Goal: Task Accomplishment & Management: Manage account settings

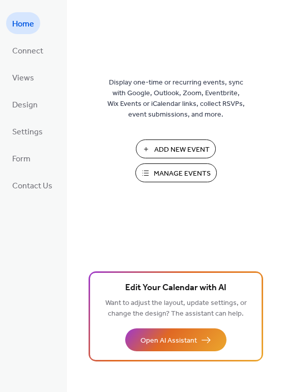
click at [163, 168] on span "Manage Events" at bounding box center [182, 173] width 57 height 11
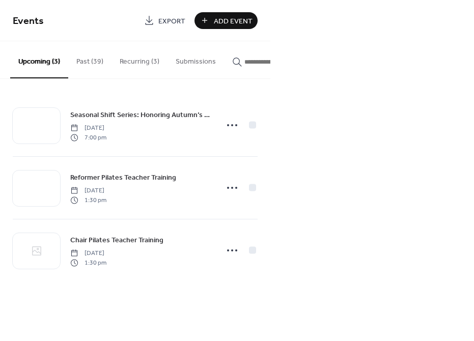
click at [140, 61] on button "Recurring (3)" at bounding box center [139, 59] width 56 height 36
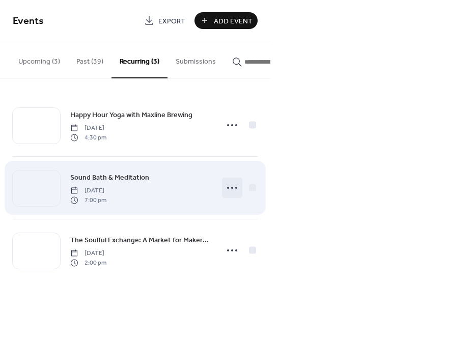
click at [229, 190] on icon at bounding box center [232, 188] width 16 height 16
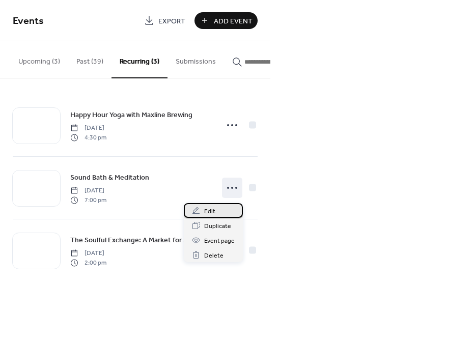
click at [220, 209] on div "Edit" at bounding box center [213, 210] width 59 height 15
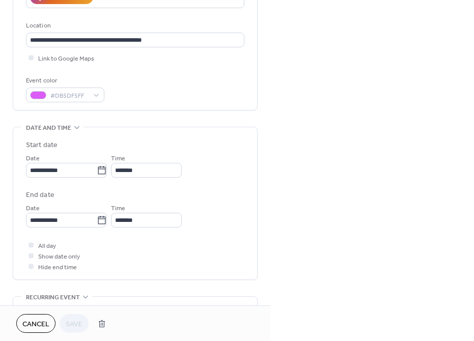
scroll to position [220, 0]
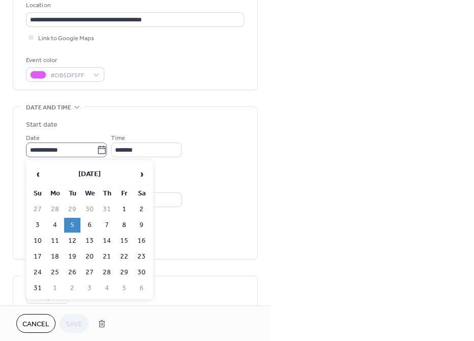
click at [106, 152] on icon at bounding box center [102, 150] width 10 height 10
click at [97, 152] on input "**********" at bounding box center [61, 149] width 71 height 15
click at [72, 237] on td "12" at bounding box center [72, 241] width 16 height 15
type input "**********"
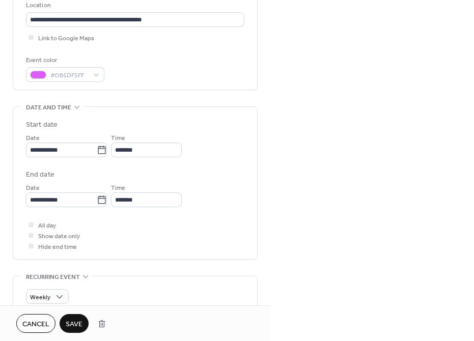
click at [71, 327] on span "Save" at bounding box center [74, 324] width 17 height 11
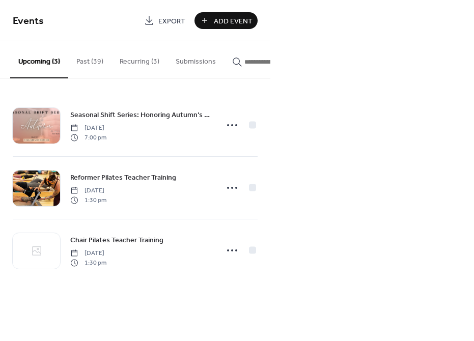
click at [137, 61] on button "Recurring (3)" at bounding box center [139, 59] width 56 height 36
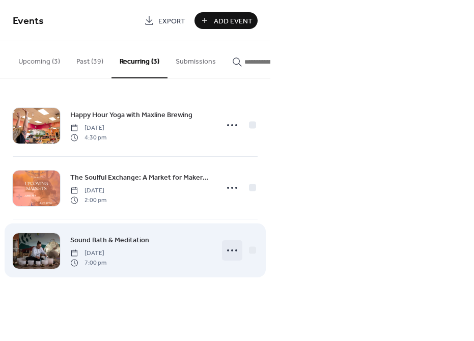
click at [232, 251] on circle at bounding box center [232, 250] width 2 height 2
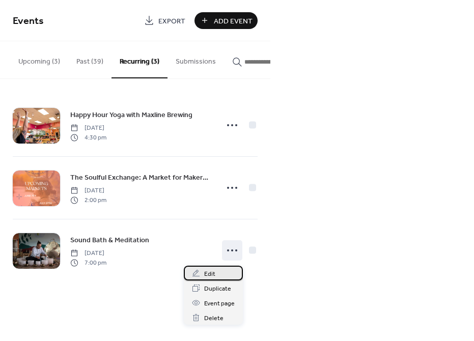
click at [213, 273] on span "Edit" at bounding box center [209, 274] width 11 height 11
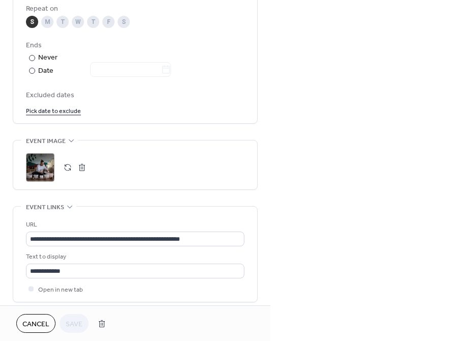
scroll to position [539, 0]
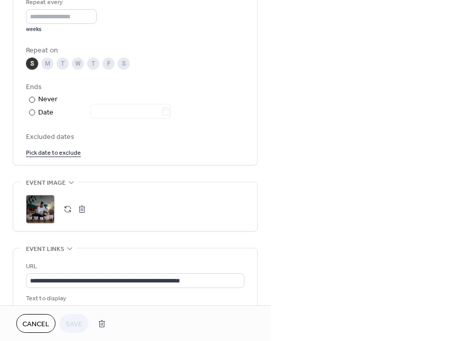
click at [67, 153] on link "Pick date to exclude" at bounding box center [53, 152] width 55 height 11
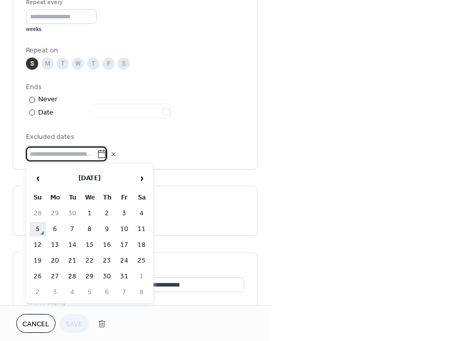
click at [37, 229] on td "5" at bounding box center [38, 229] width 16 height 15
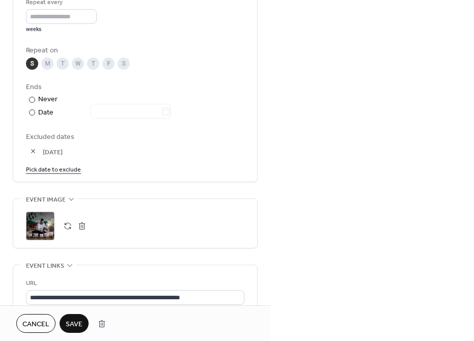
click at [74, 325] on span "Save" at bounding box center [74, 324] width 17 height 11
